Goal: Download file/media

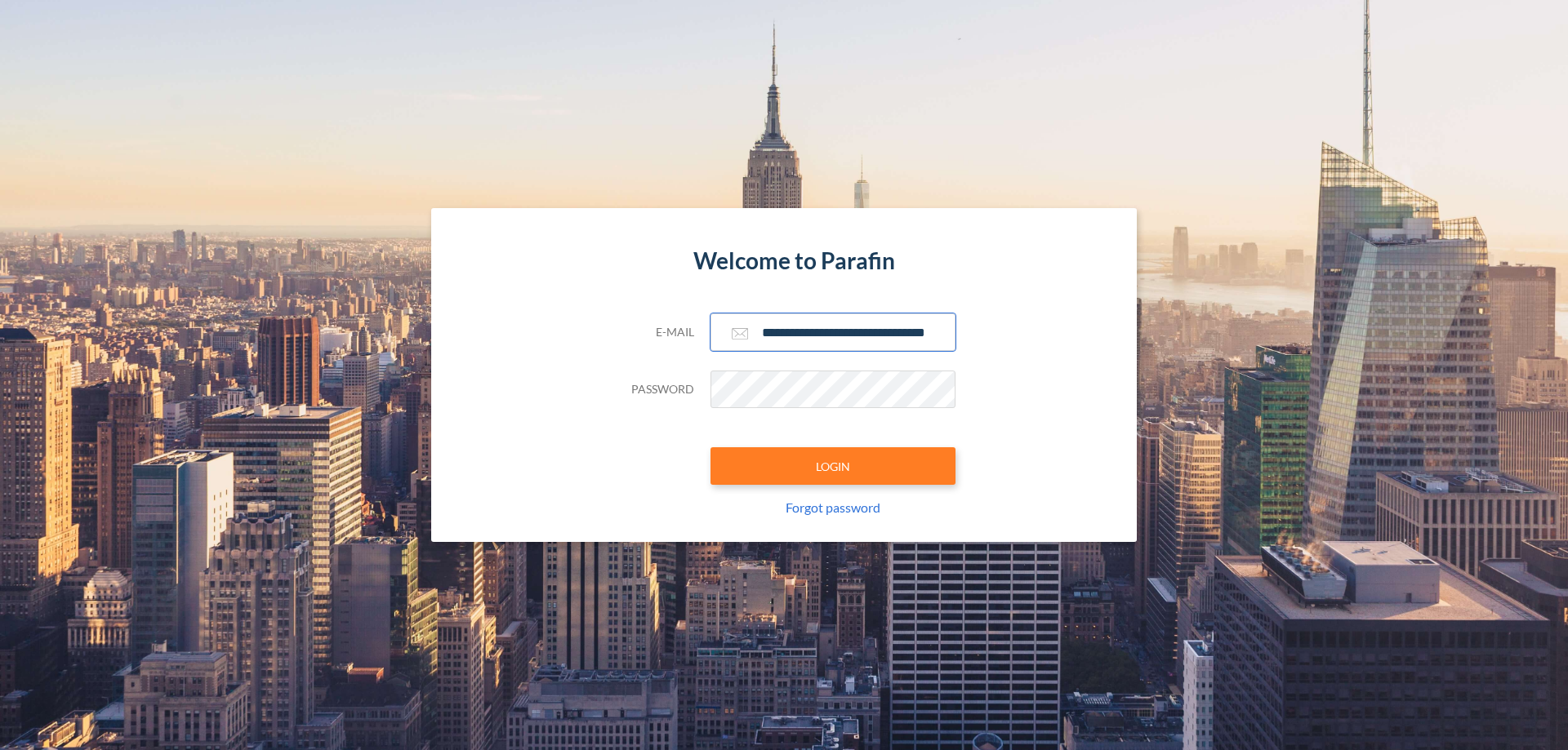
type input "**********"
click at [833, 466] on button "LOGIN" at bounding box center [833, 467] width 245 height 38
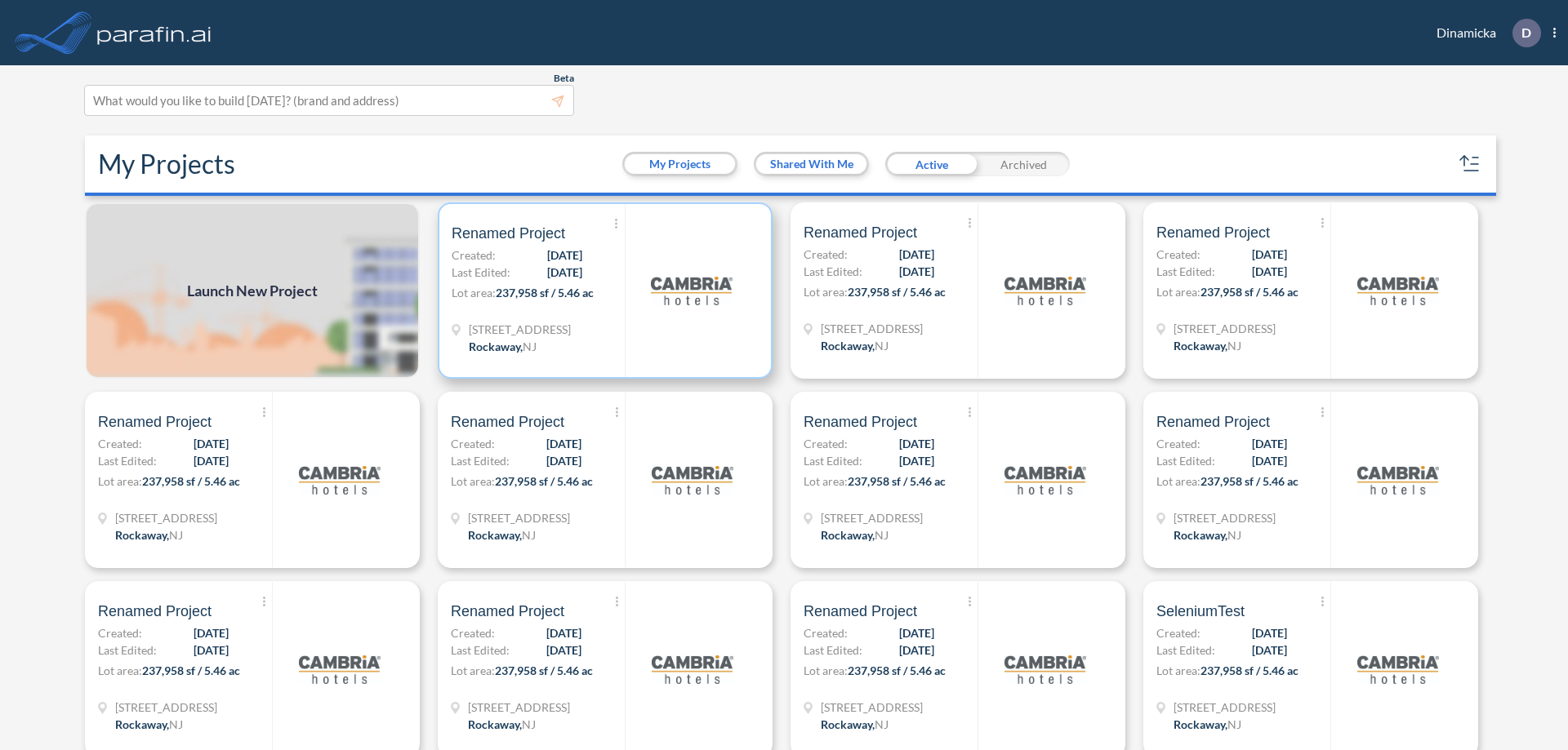
scroll to position [4, 0]
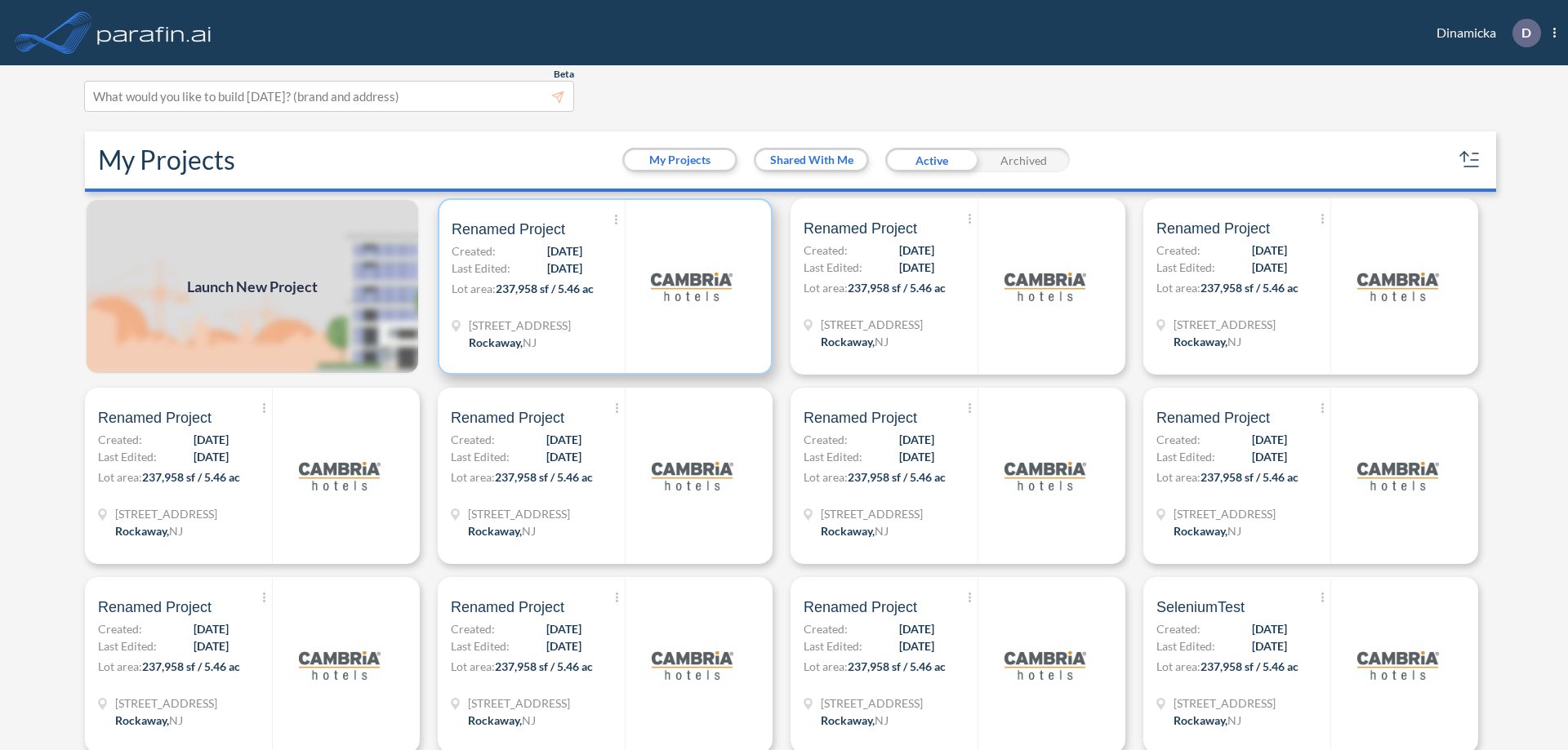
click at [602, 287] on p "Lot area: 237,958 sf / 5.46 ac" at bounding box center [538, 291] width 173 height 23
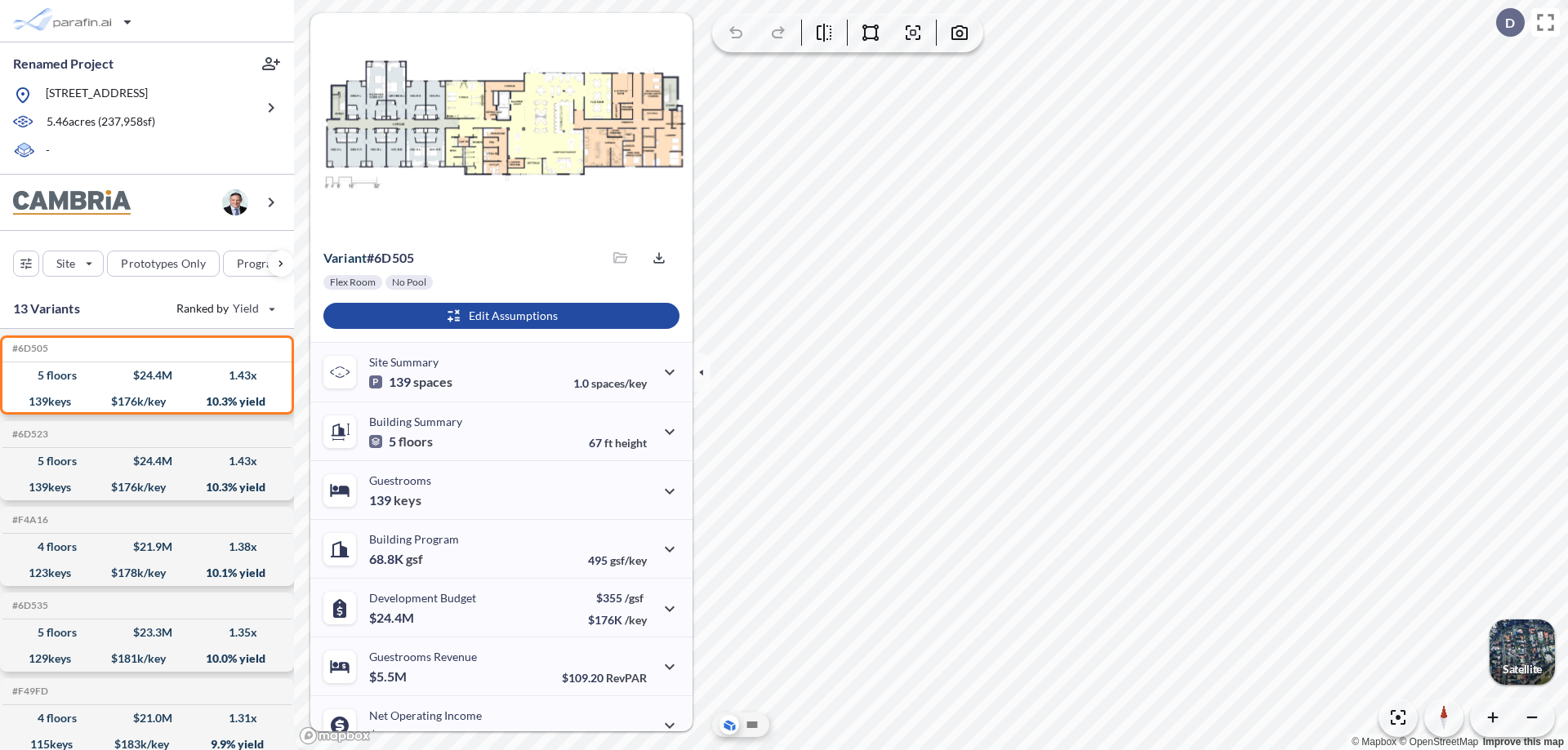
scroll to position [83, 0]
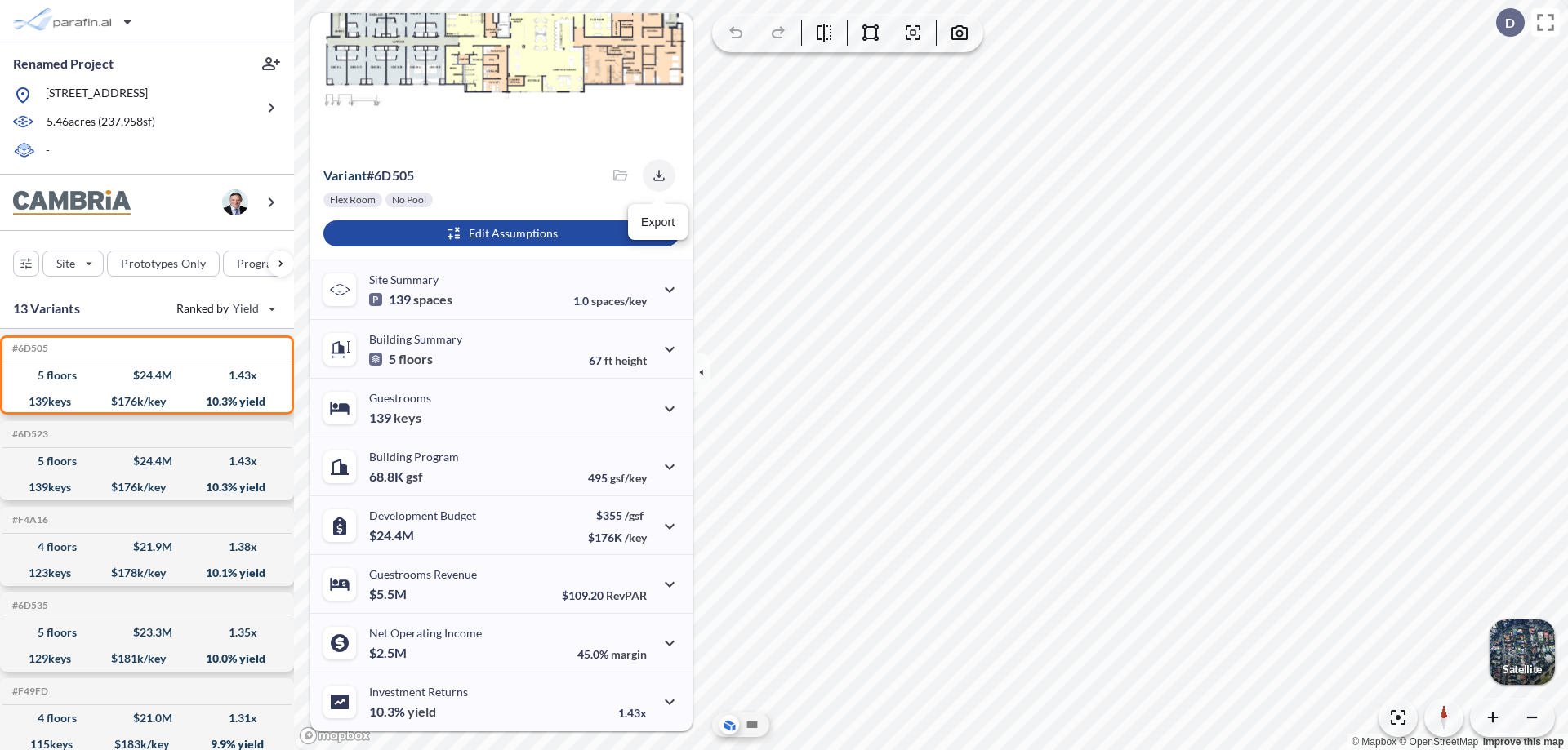
click at [654, 175] on icon "button" at bounding box center [659, 175] width 11 height 11
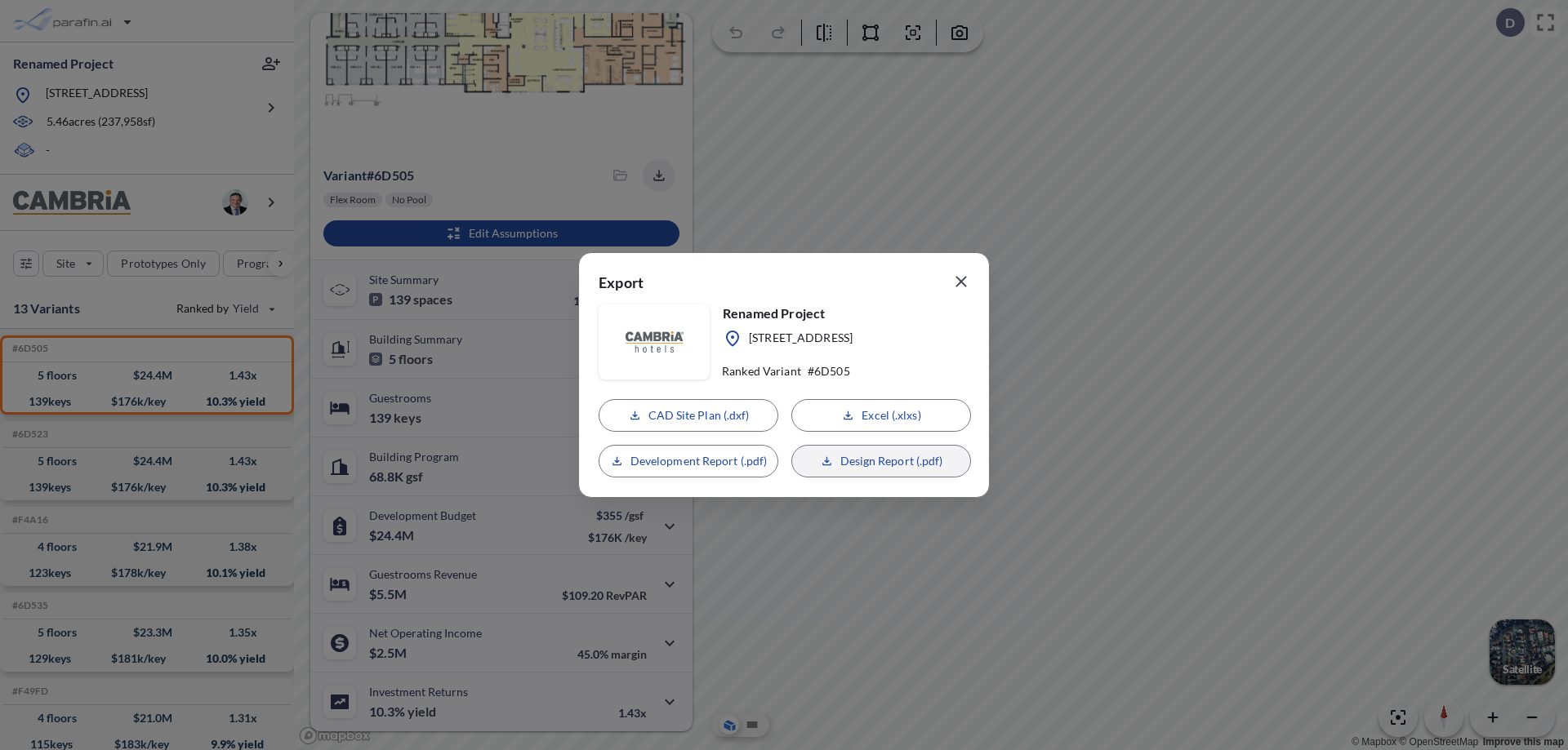
click at [882, 461] on p "Design Report (.pdf)" at bounding box center [892, 461] width 103 height 16
